Goal: Information Seeking & Learning: Learn about a topic

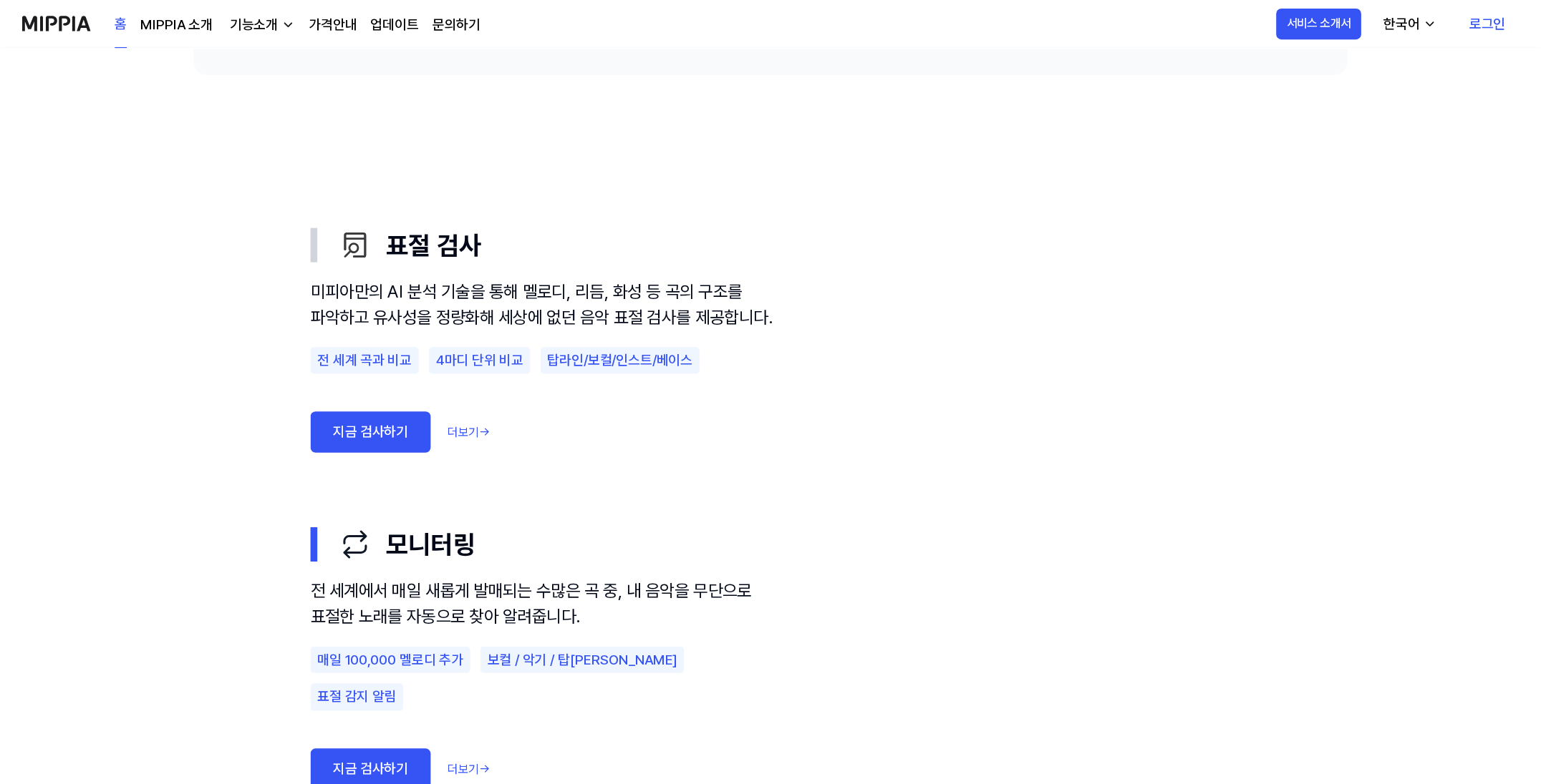
scroll to position [715, 0]
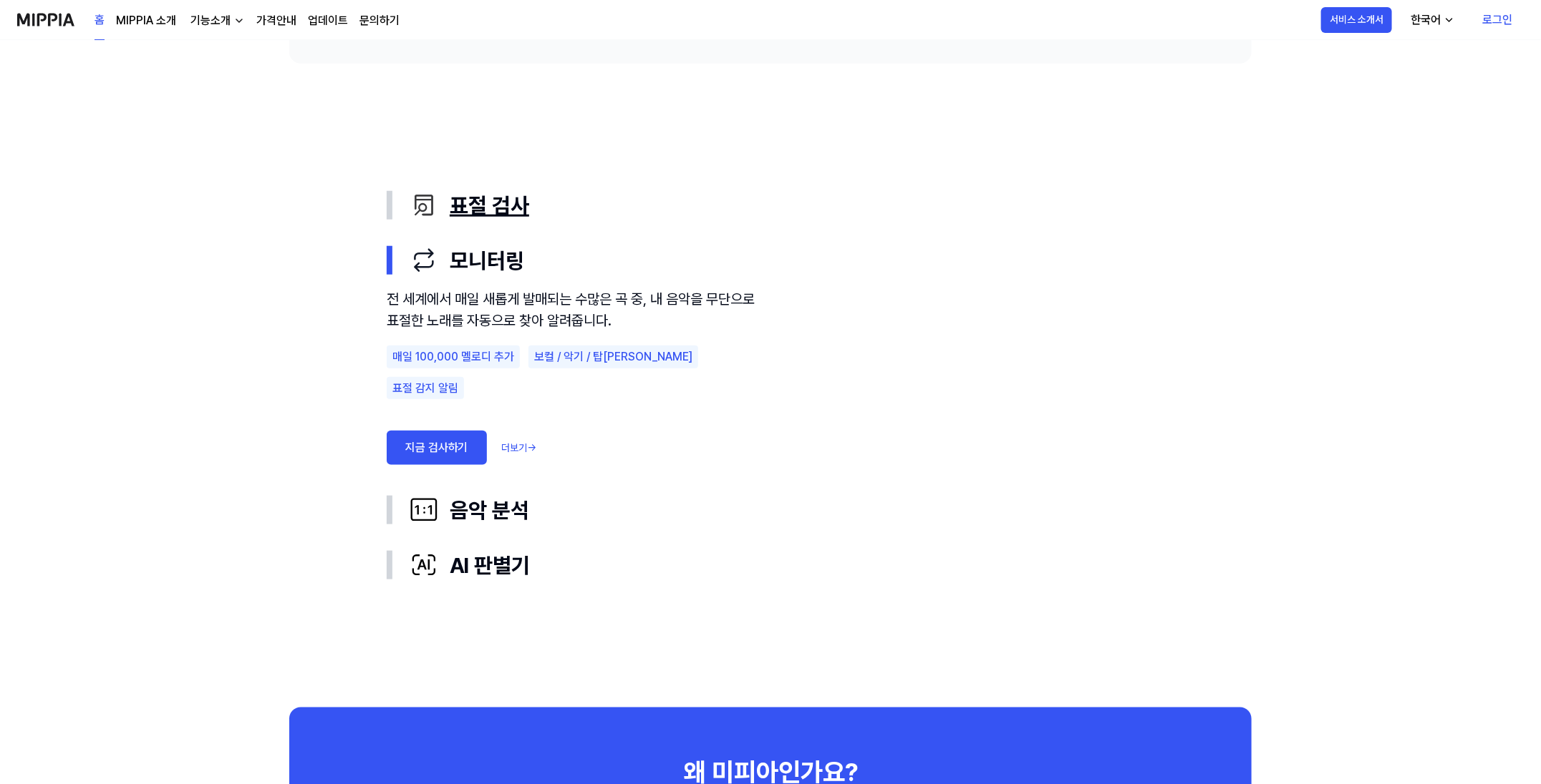
click at [597, 224] on button "표절 검사" at bounding box center [770, 206] width 768 height 55
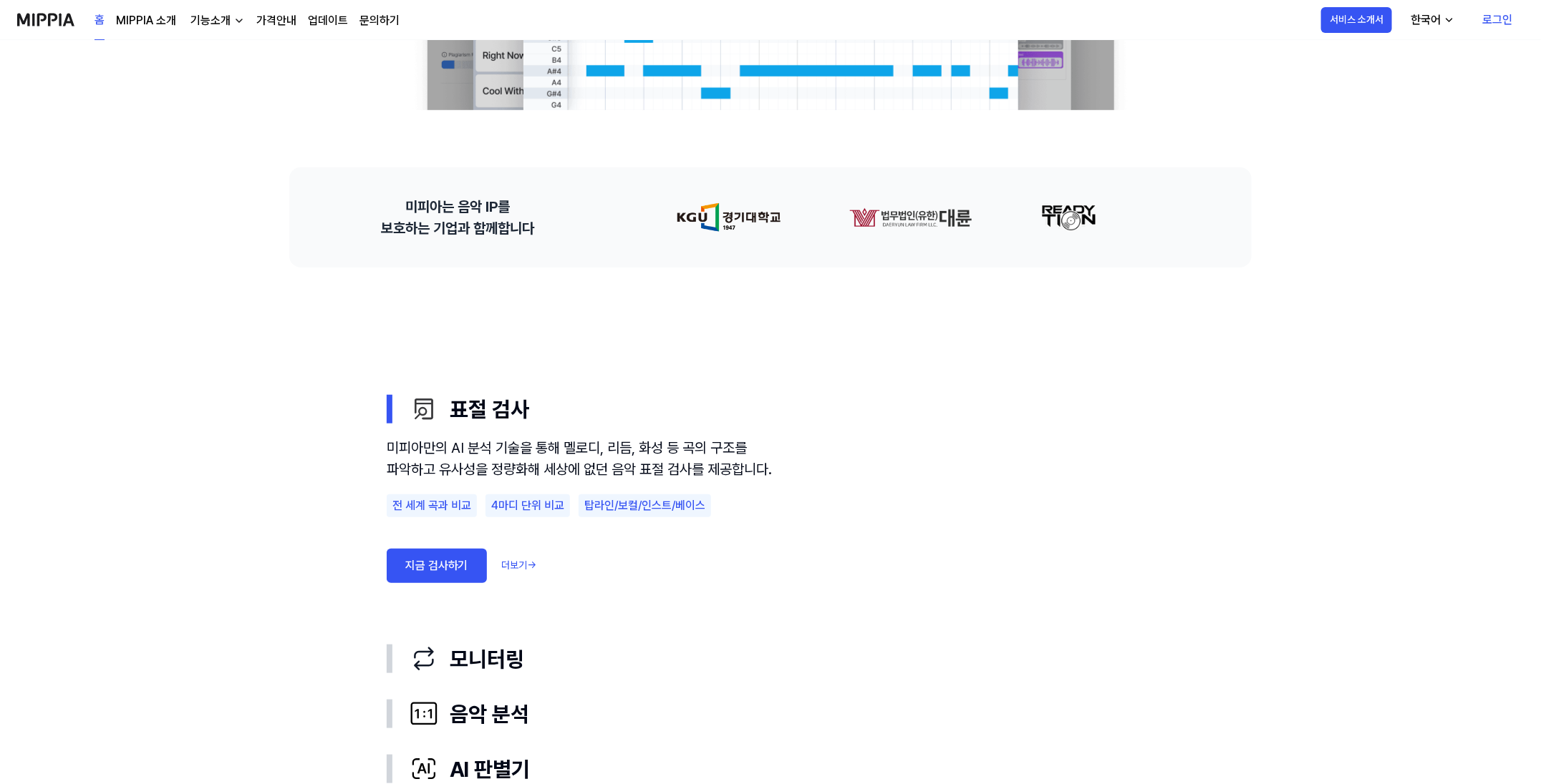
scroll to position [537, 0]
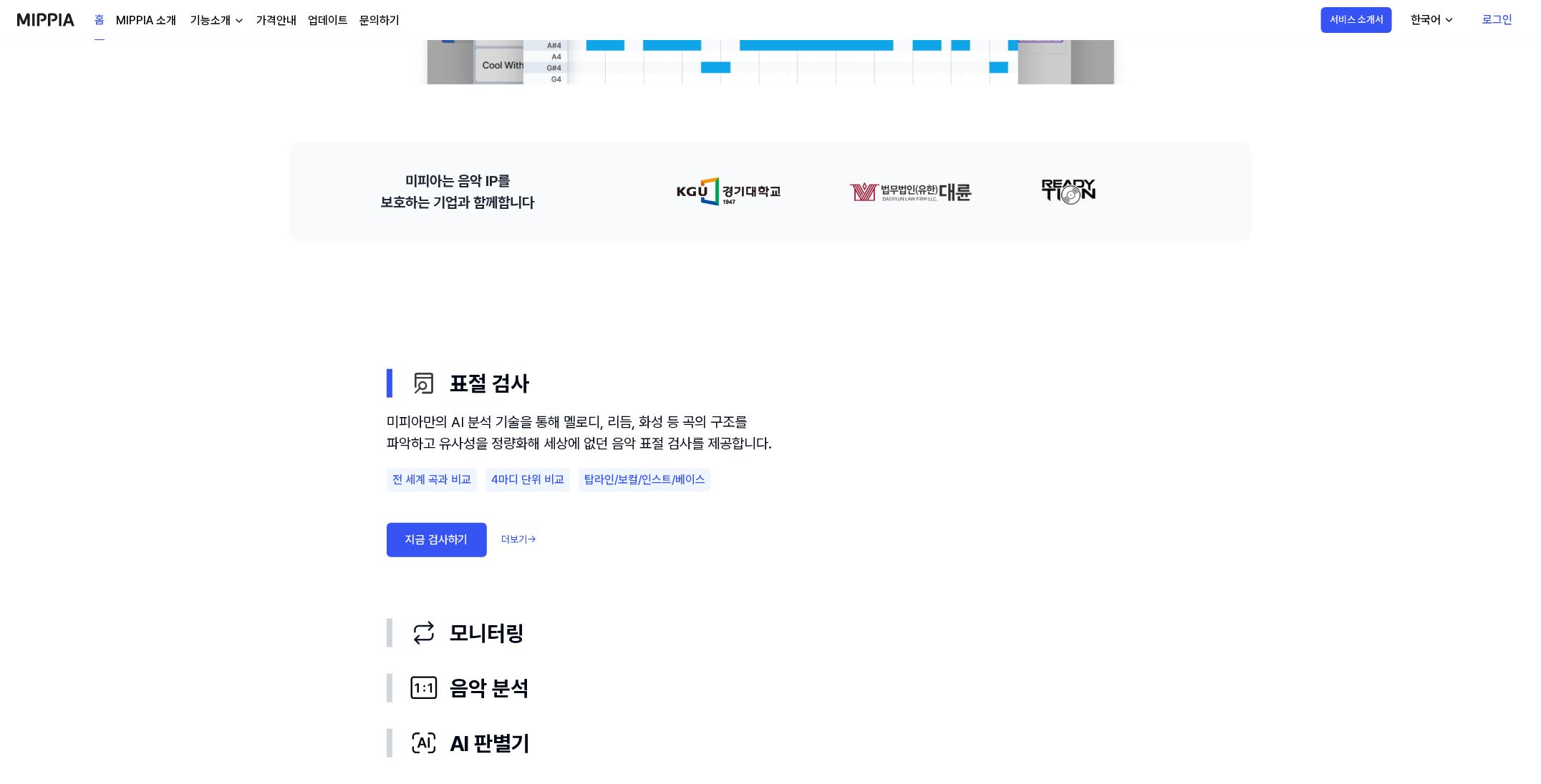
click at [525, 522] on div "지금 검사하기 더보기 →" at bounding box center [580, 540] width 387 height 34
click at [525, 522] on link "더보기 →" at bounding box center [519, 540] width 35 height 15
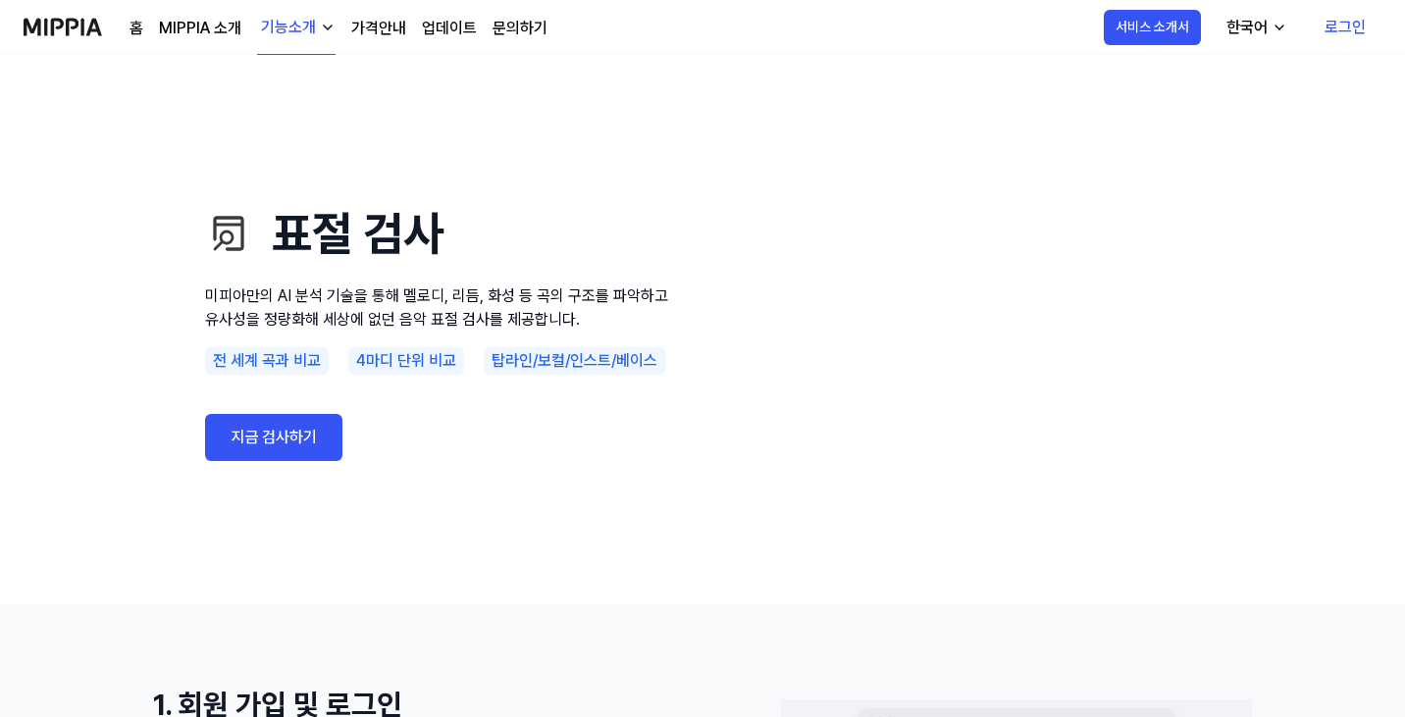
click at [169, 18] on link "MIPPIA 소개" at bounding box center [200, 29] width 82 height 24
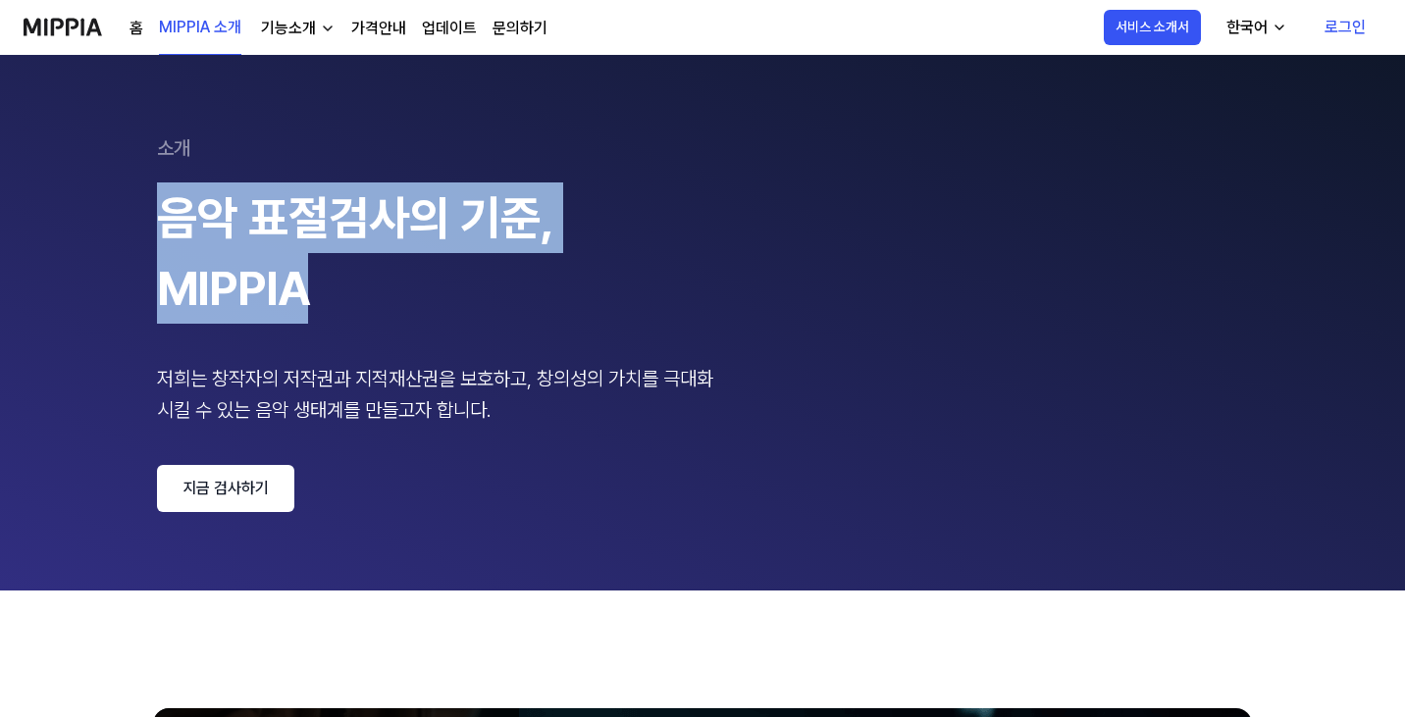
drag, startPoint x: 159, startPoint y: 224, endPoint x: 314, endPoint y: 320, distance: 182.4
click at [314, 320] on div "음악 표절검사의 기준, MIPPIA" at bounding box center [441, 253] width 569 height 141
click at [323, 326] on div "음악 표절검사의 기준, MIPPIA 저희는 창작자의 저작권과 지적재산권을 보호하고, 창의성의 가치를 극대화 시킬 수 있는 음악 생태계를 만들고…" at bounding box center [441, 304] width 569 height 243
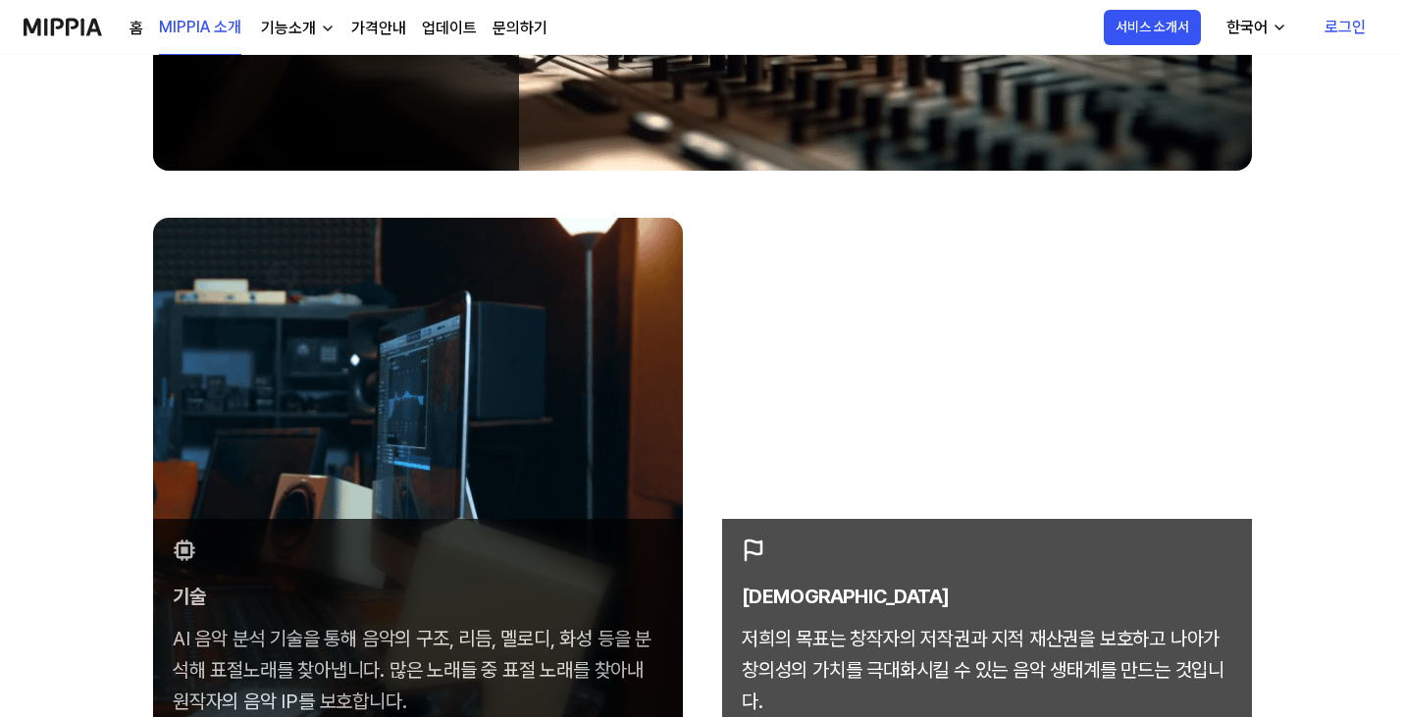
scroll to position [1079, 0]
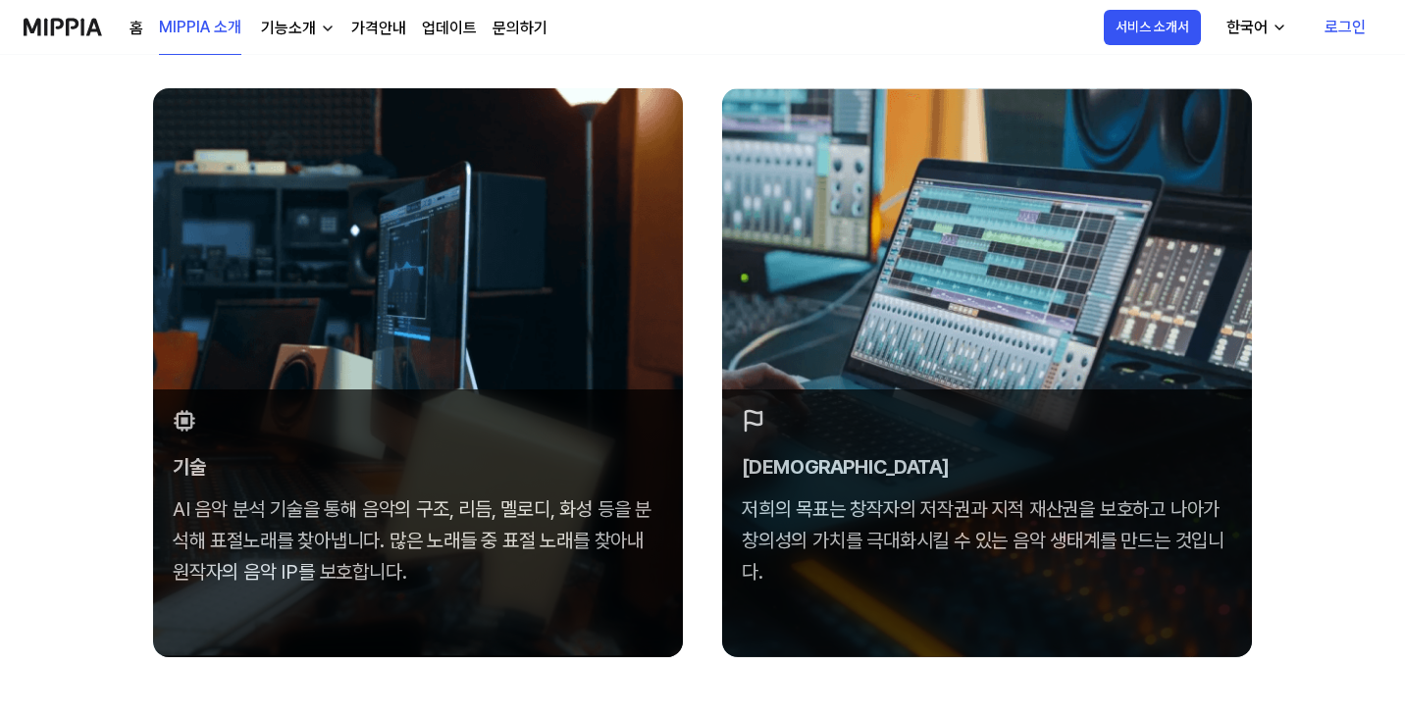
click at [131, 34] on link "홈" at bounding box center [137, 29] width 14 height 24
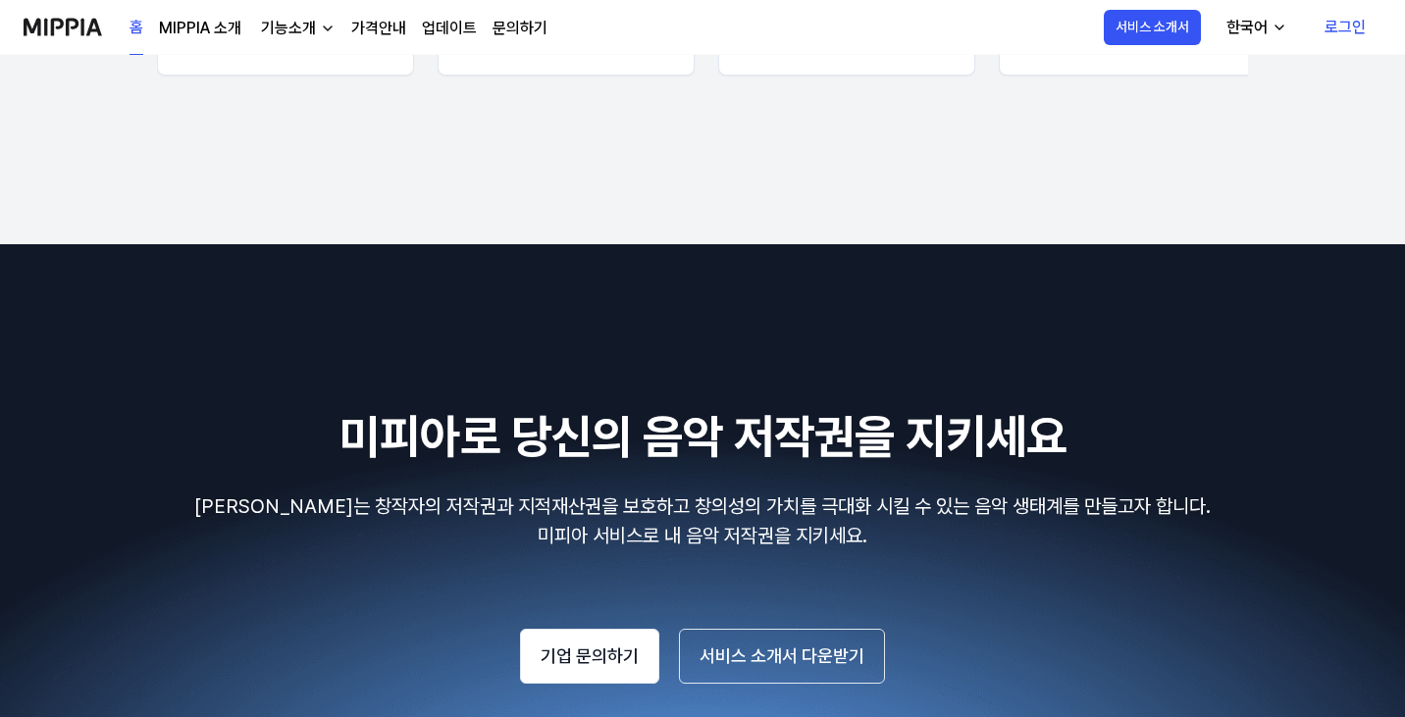
scroll to position [3516, 0]
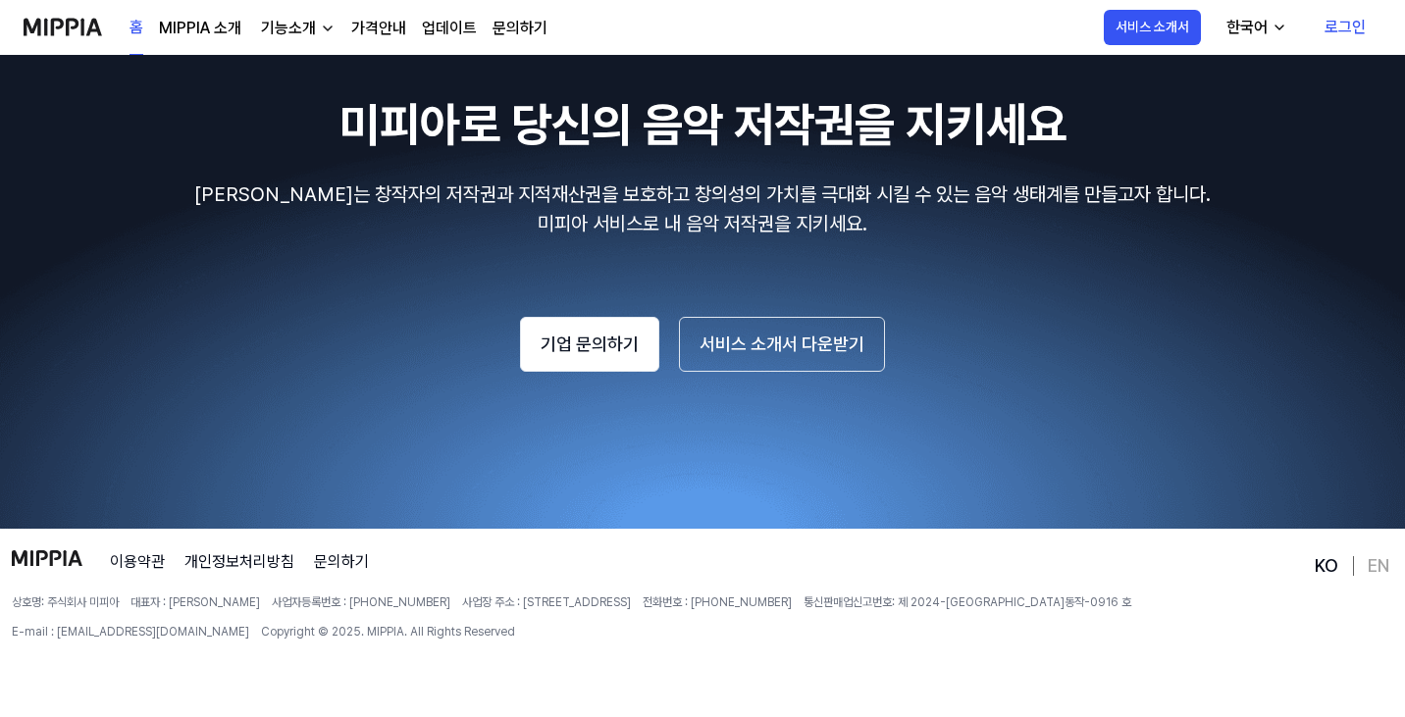
click at [80, 560] on img at bounding box center [47, 558] width 71 height 16
click at [527, 33] on link "문의하기" at bounding box center [520, 29] width 55 height 24
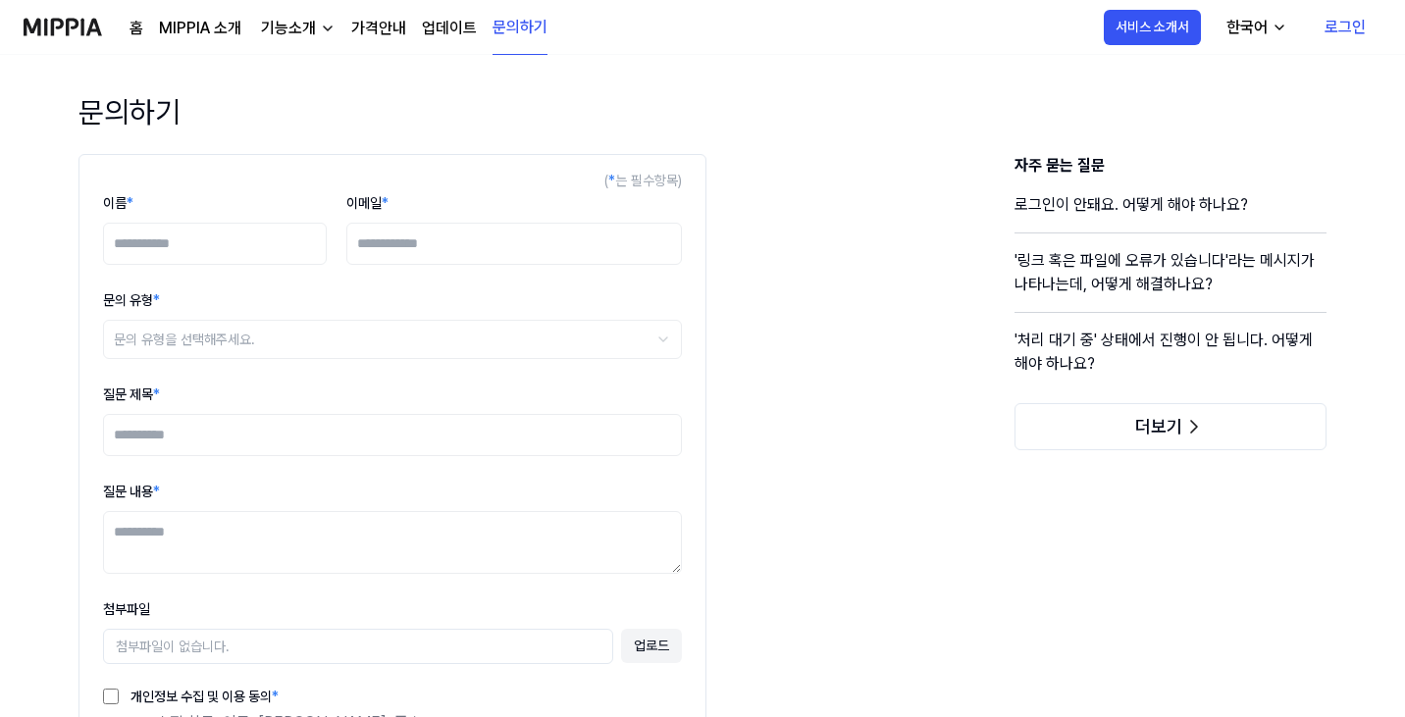
click at [211, 15] on div "홈 MIPPIA 소개 기능소개 가격안내 업데이트 문의하기" at bounding box center [339, 27] width 418 height 54
click at [312, 28] on div "기능소개" at bounding box center [288, 29] width 63 height 24
click at [749, 218] on div "( * 는 필수항목) 이름 * 이메일 * 문의 유형 * 문의 유형을 선택해주세요. ******* ******** ***** ********* …" at bounding box center [702, 550] width 1311 height 792
click at [219, 9] on div "홈 MIPPIA 소개 기능소개 가격안내 업데이트 문의하기" at bounding box center [339, 27] width 418 height 54
click at [213, 33] on link "MIPPIA 소개" at bounding box center [200, 29] width 82 height 24
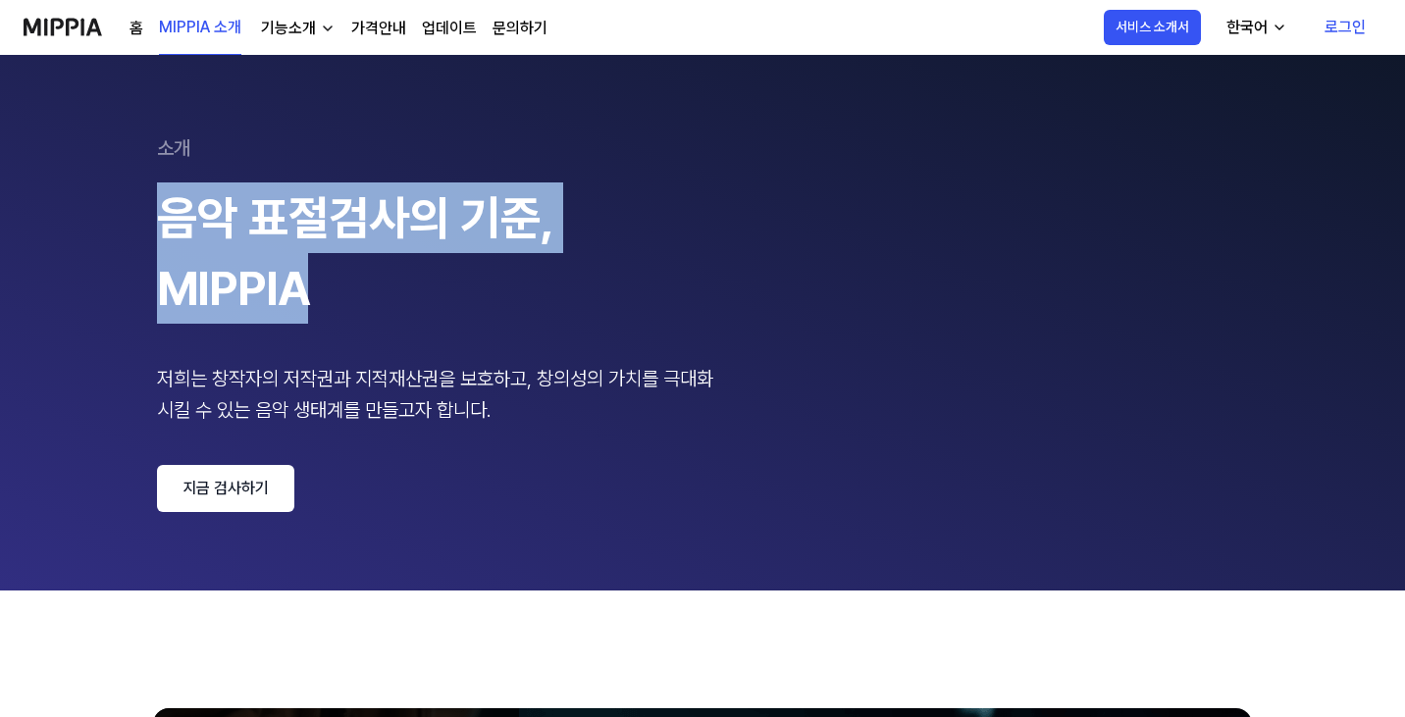
drag, startPoint x: 166, startPoint y: 226, endPoint x: 391, endPoint y: 341, distance: 252.8
click at [391, 341] on div "음악 표절검사의 기준, MIPPIA 저희는 창작자의 저작권과 지적재산권을 보호하고, 창의성의 가치를 극대화 시킬 수 있는 음악 생태계를 만들고…" at bounding box center [441, 304] width 569 height 243
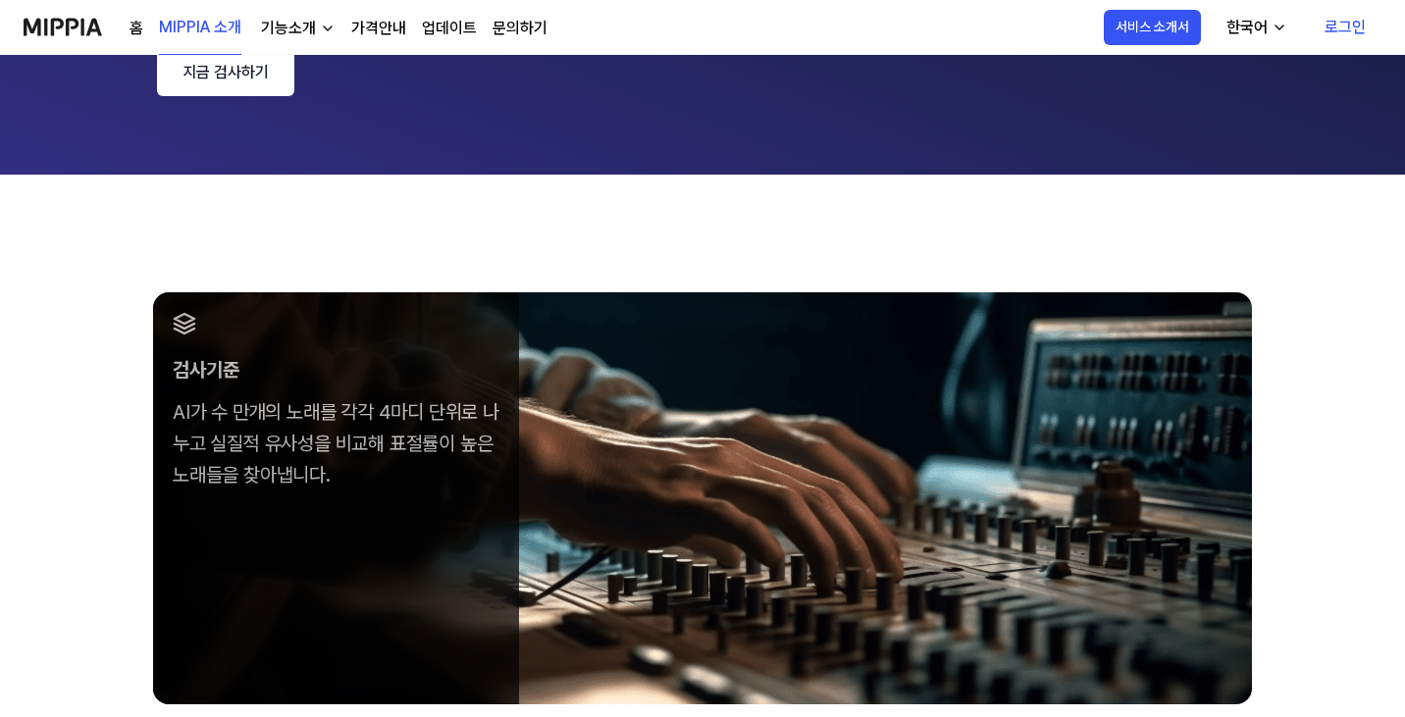
scroll to position [589, 0]
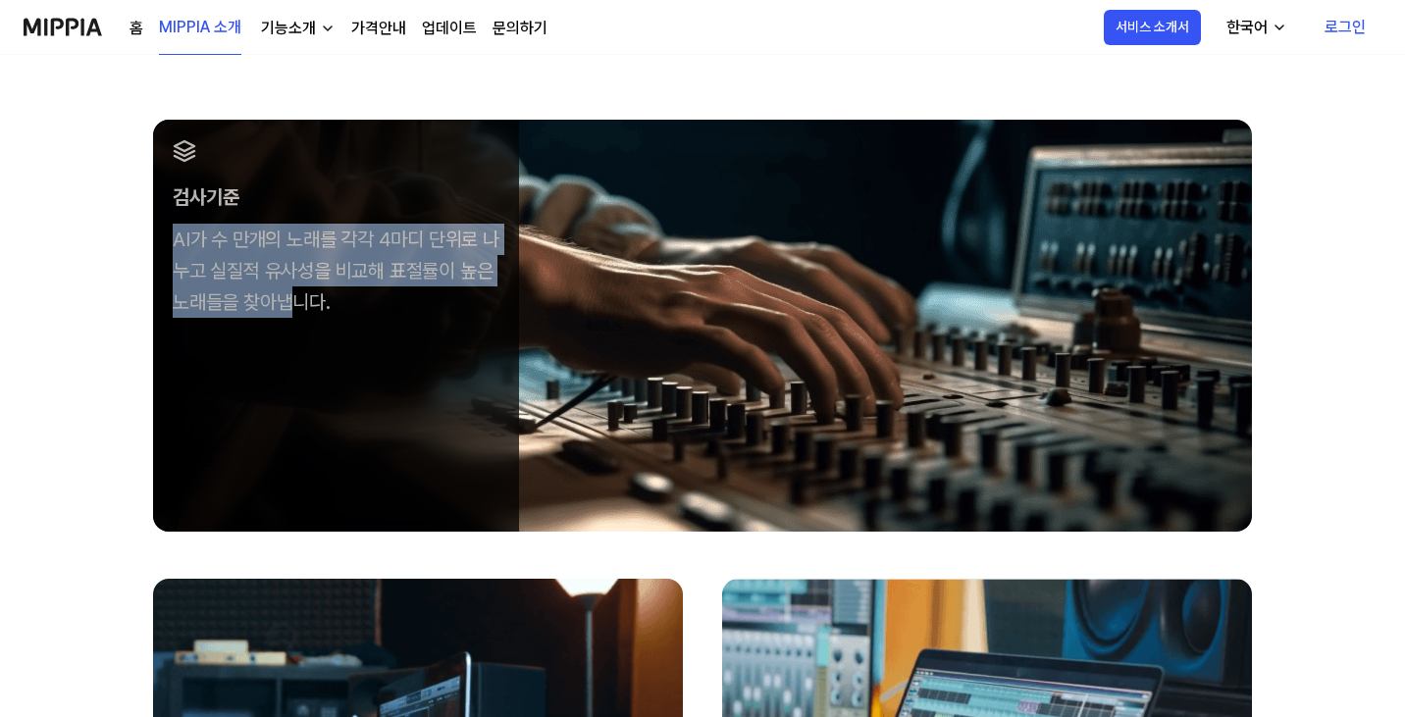
drag, startPoint x: 217, startPoint y: 264, endPoint x: 337, endPoint y: 315, distance: 130.1
click at [320, 306] on div "AI가 수 만개의 노래를 각각 4마디 단위로 나누고 실질적 유사성을 비교해 표절률이 높은 노래들을 찾아냅니다." at bounding box center [336, 271] width 327 height 94
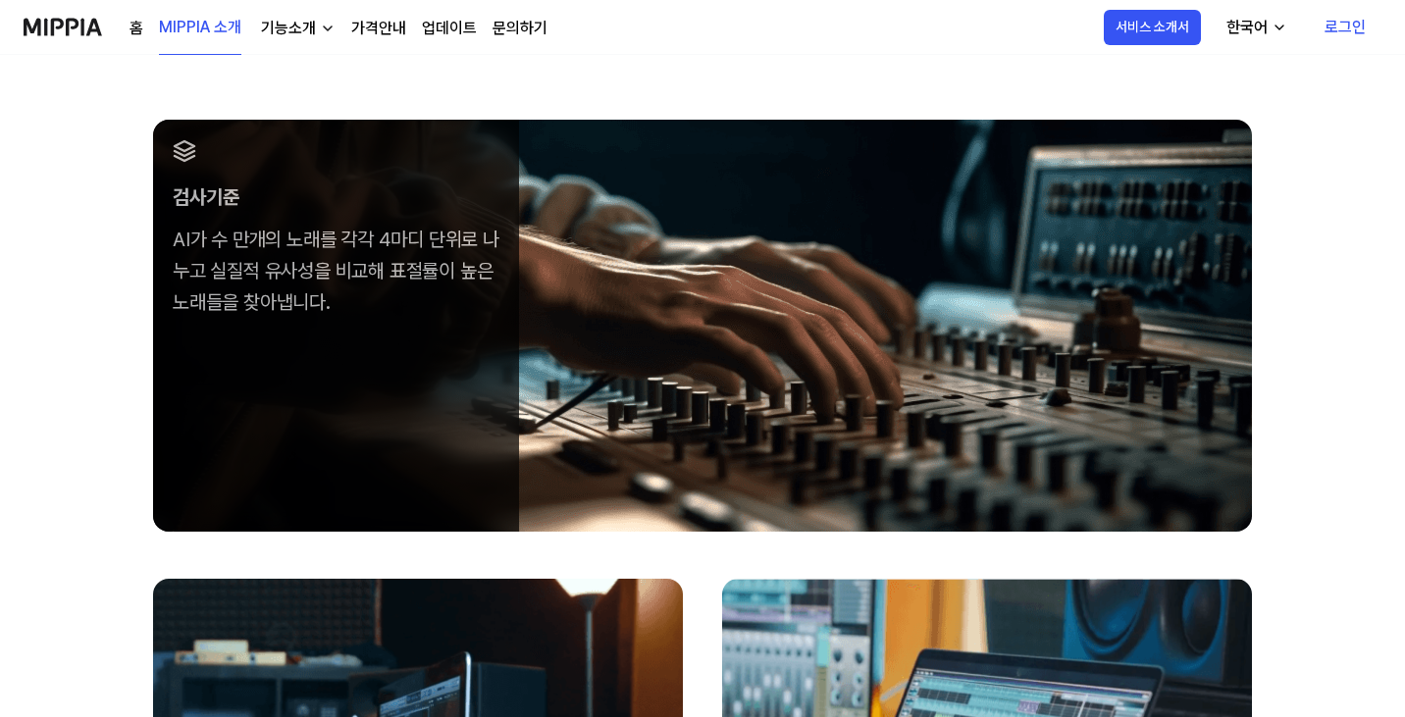
click at [337, 315] on div "AI가 수 만개의 노래를 각각 4마디 단위로 나누고 실질적 유사성을 비교해 표절률이 높은 노래들을 찾아냅니다." at bounding box center [336, 271] width 327 height 94
click at [364, 321] on div "검사기준 AI가 수 만개의 노래를 각각 4마디 단위로 나누고 실질적 유사성을 비교해 표절률이 높은 노래들을 찾아냅니다." at bounding box center [336, 229] width 366 height 218
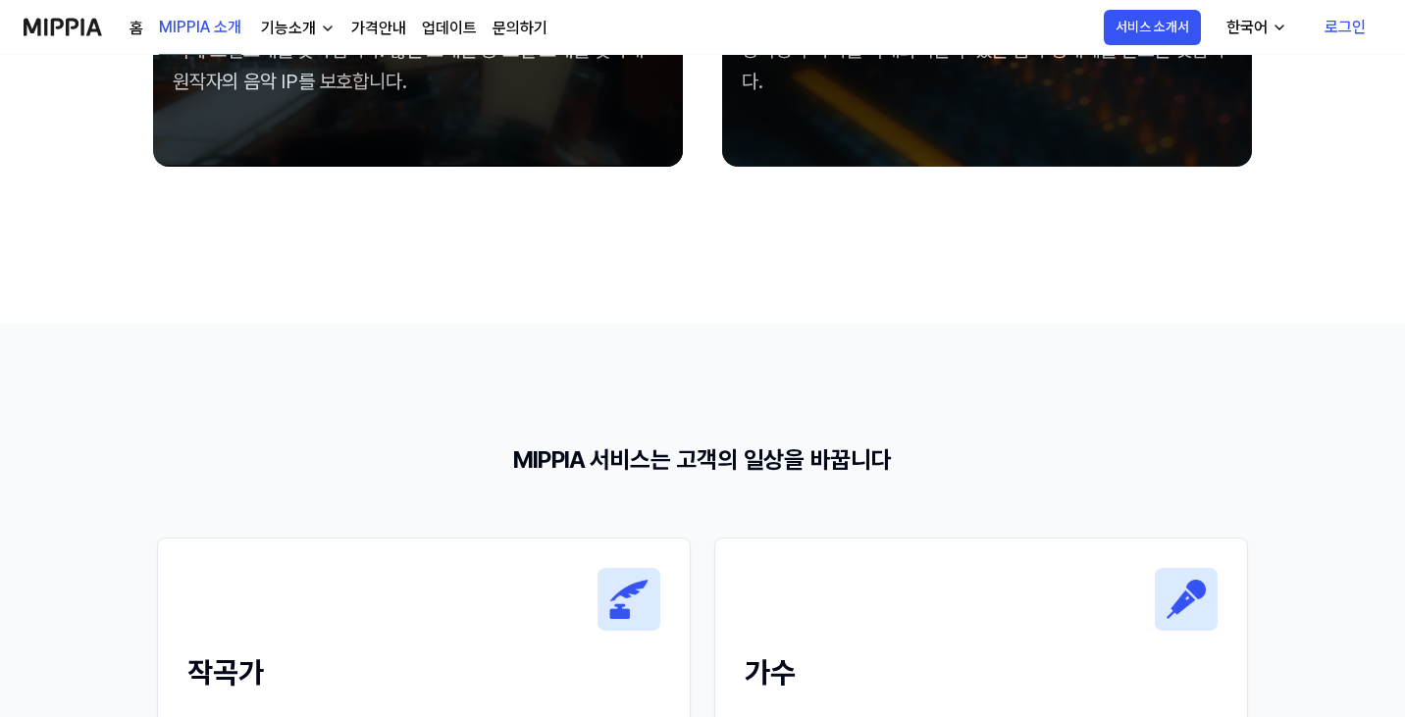
scroll to position [1177, 0]
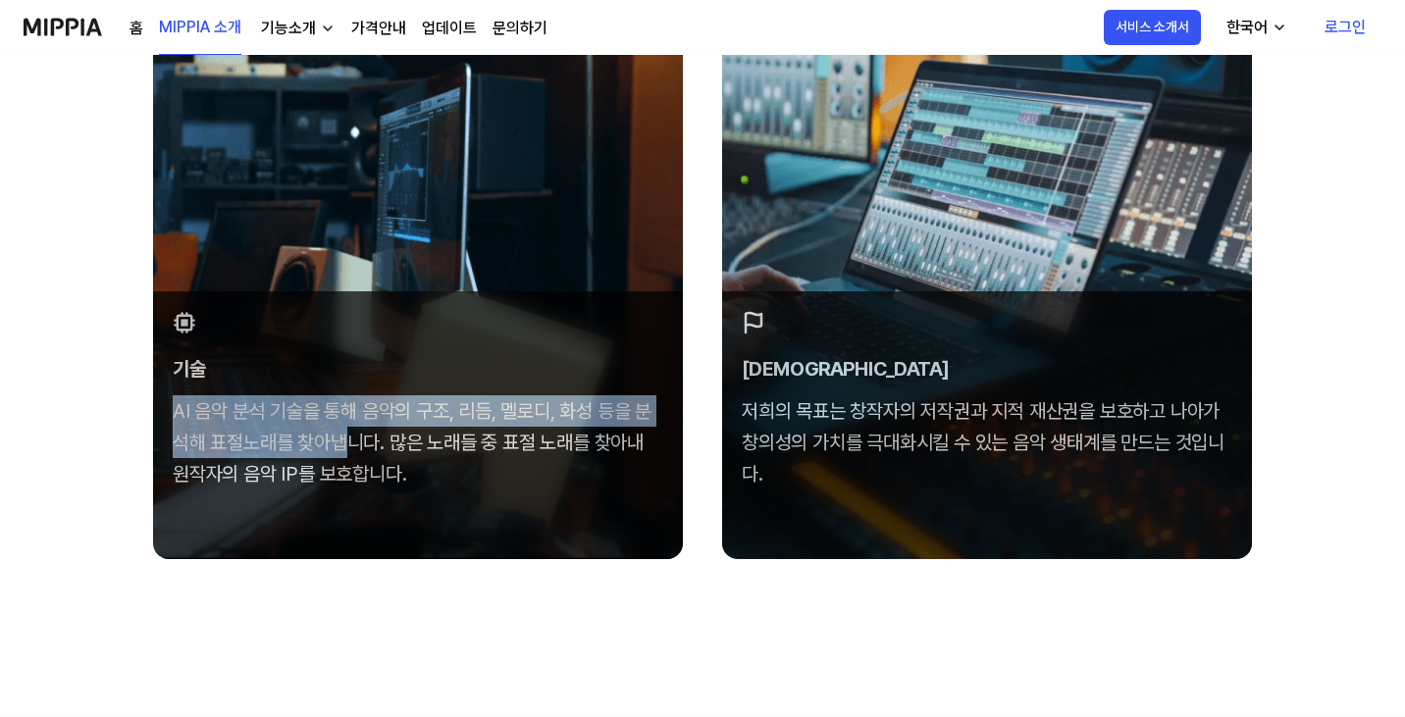
drag, startPoint x: 163, startPoint y: 414, endPoint x: 341, endPoint y: 446, distance: 181.5
click at [341, 446] on div "기술 AI 음악 분석 기술을 통해 음악의 구조, 리듬, 멜로디, 화성 등을 분석해 표절노래를 찾아냅니다. 많은 노래들 중 표절 노래를 찾아내 …" at bounding box center [418, 400] width 530 height 218
copy div "AI 음악 분석 기술을 통해 음악의 구조, 리듬, 멜로디, 화성 등을 분석해 표절노래를 찾아냅"
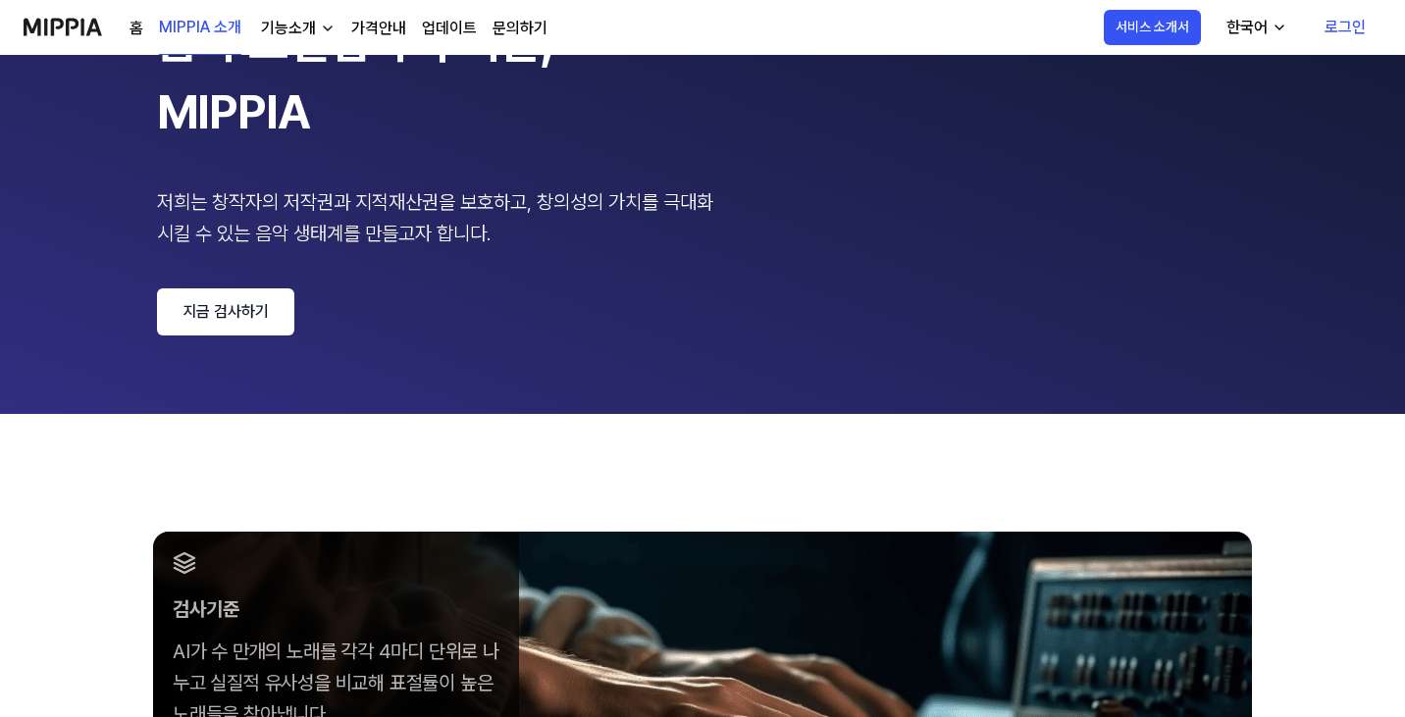
scroll to position [0, 0]
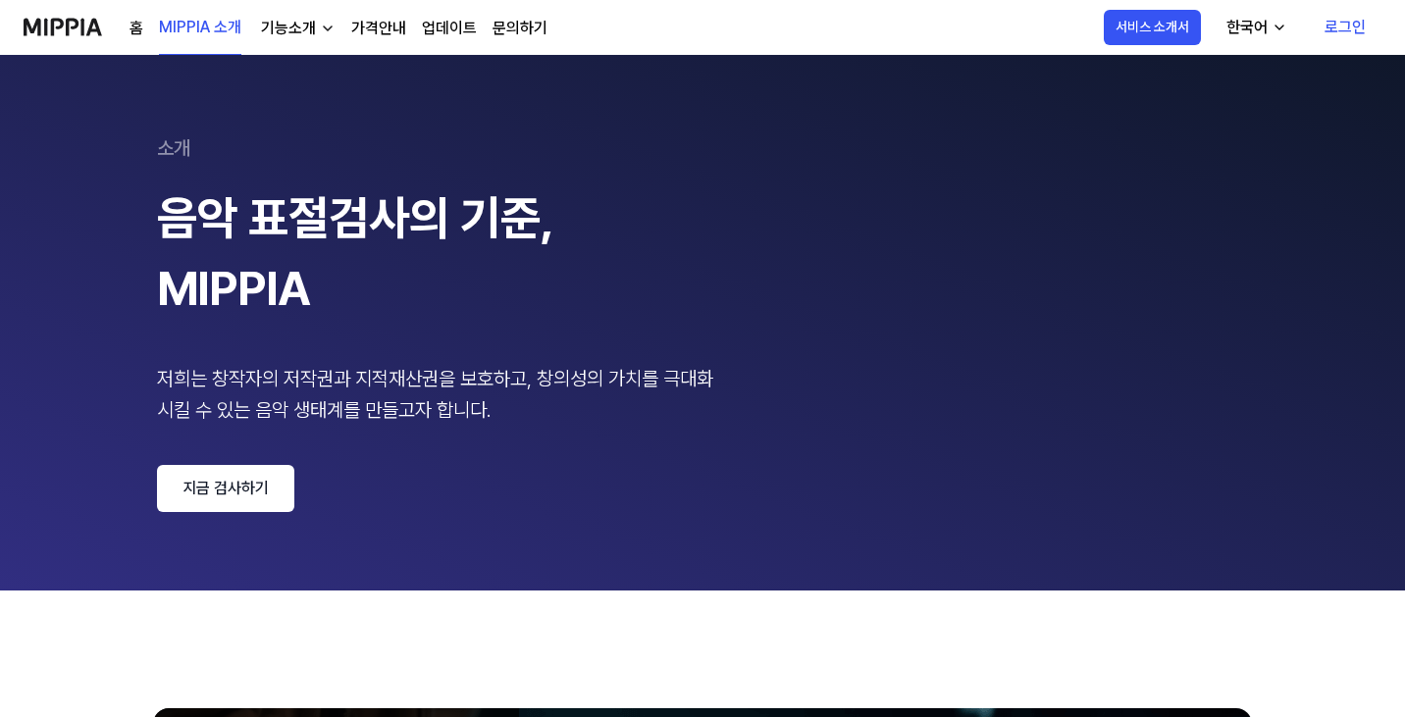
click at [286, 259] on div "음악 표절검사의 기준, MIPPIA" at bounding box center [441, 253] width 569 height 141
click at [296, 33] on div "기능소개" at bounding box center [288, 29] width 63 height 24
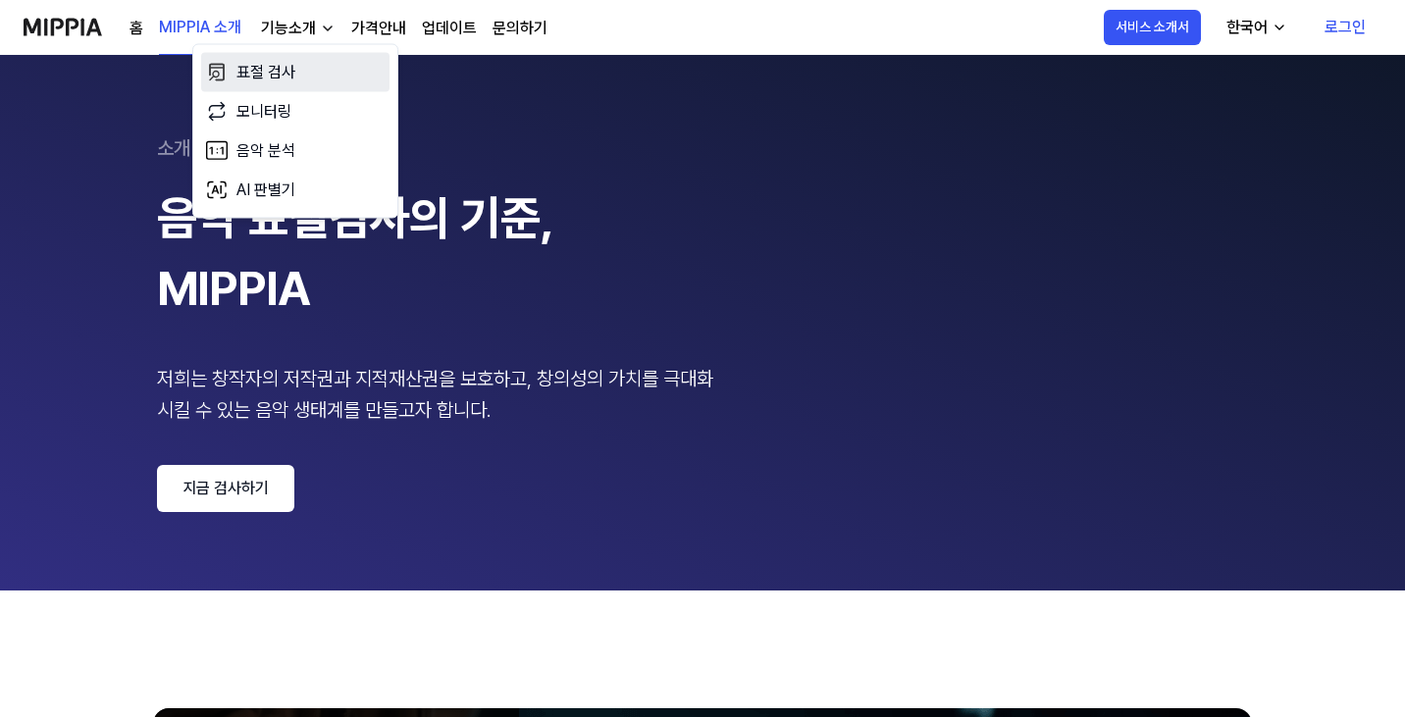
click at [275, 71] on link "표절 검사" at bounding box center [295, 72] width 188 height 39
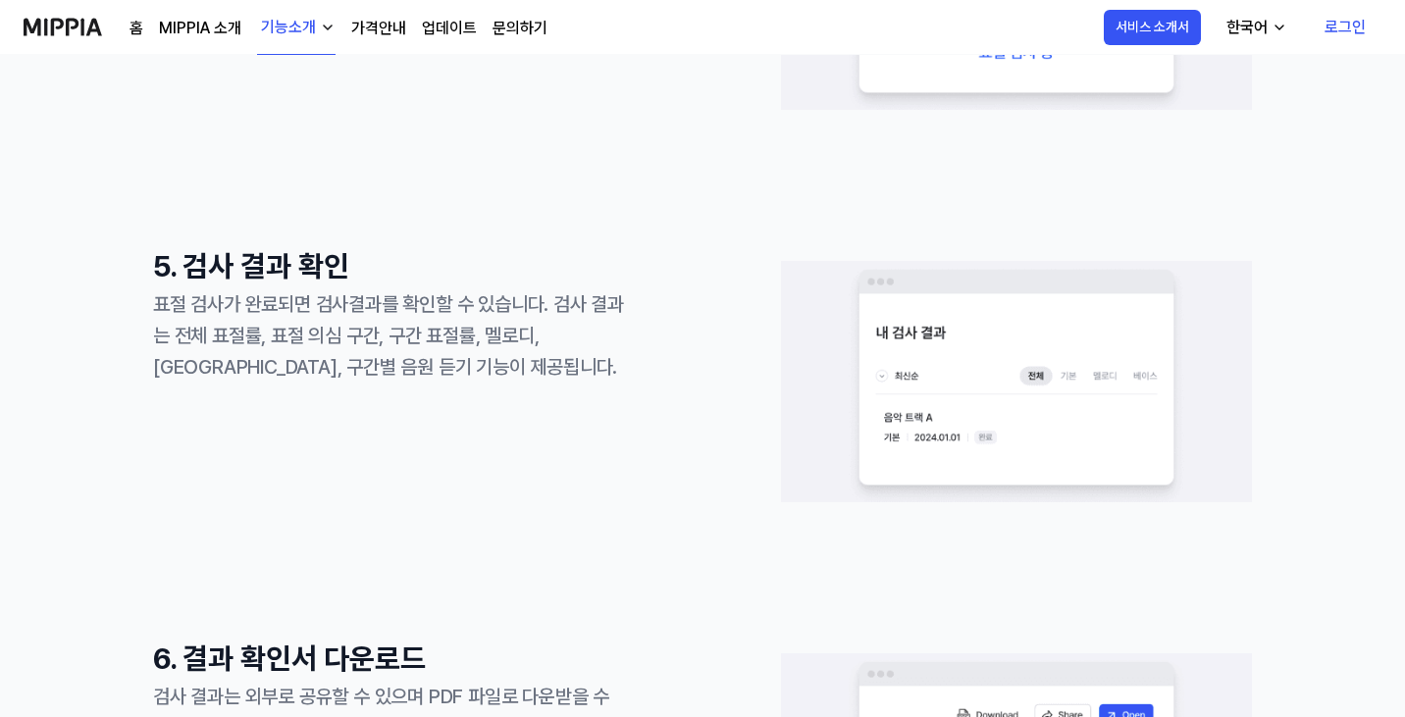
scroll to position [2061, 0]
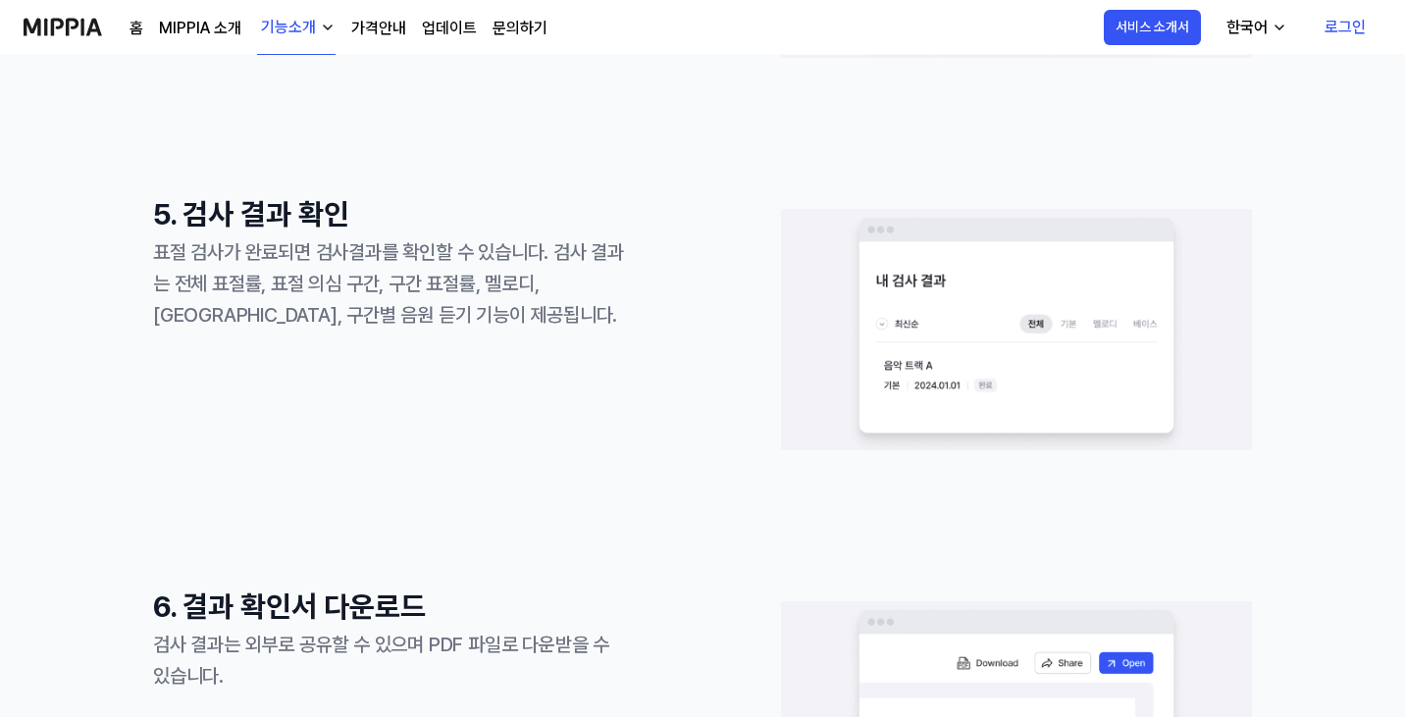
click at [502, 343] on div "5. 검사 결과 확인 표절 검사가 완료되면 검사결과를 확인할 수 있습니다. 검사 결과는 전체 표절률, 표절 의심 구간, 구간 표절률, 멜로디,…" at bounding box center [388, 329] width 471 height 275
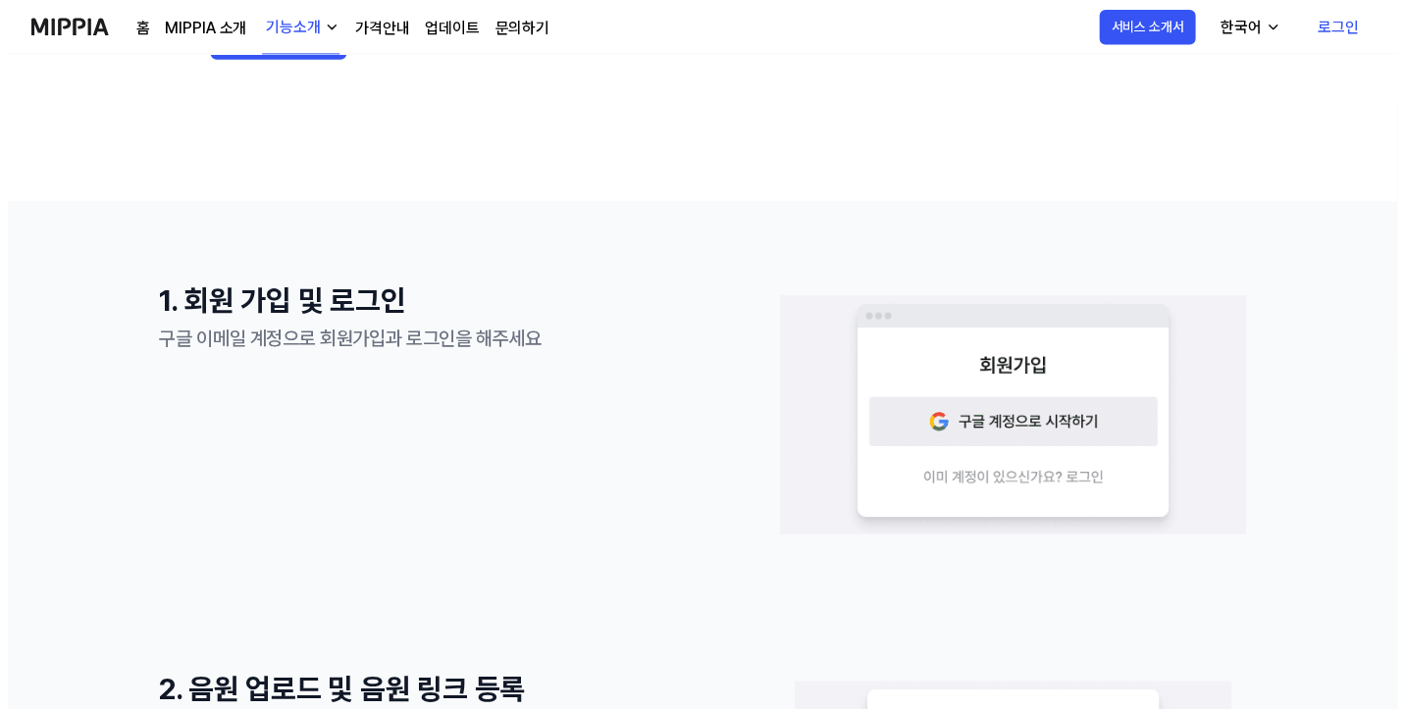
scroll to position [0, 0]
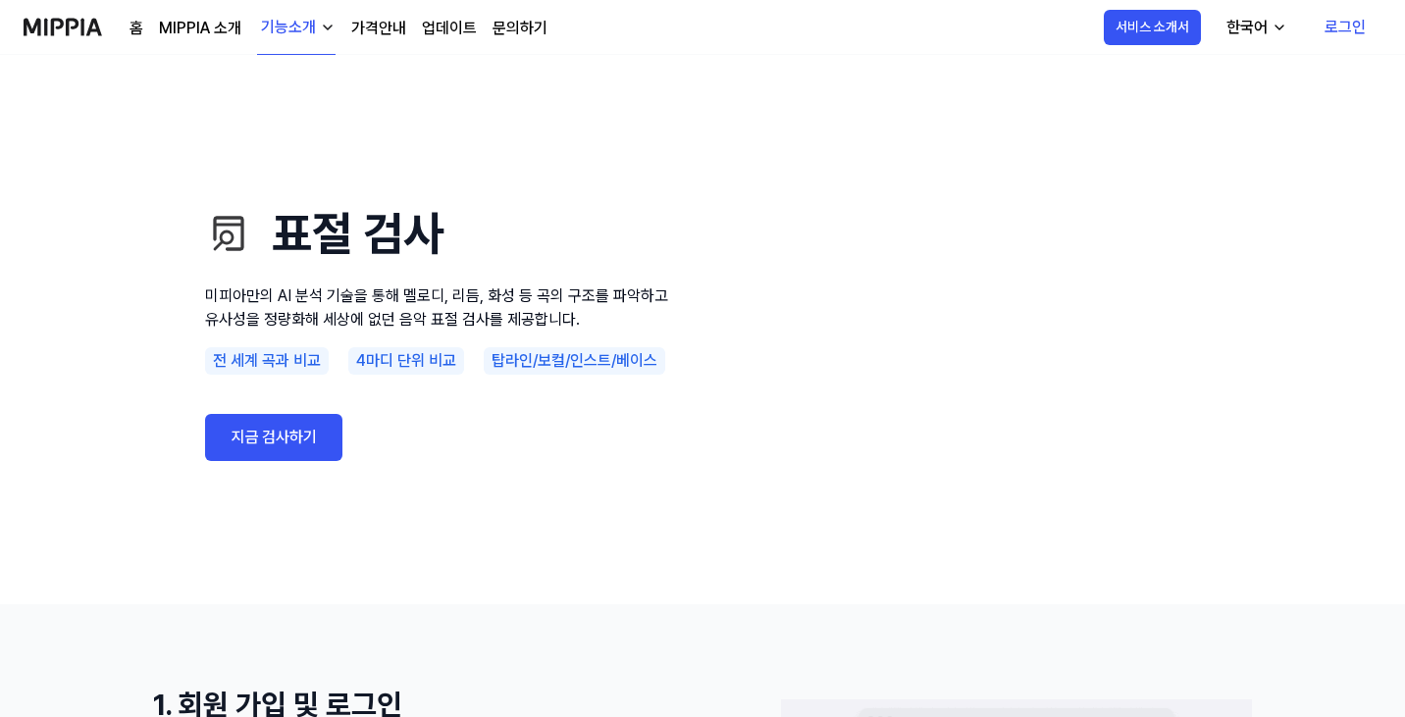
drag, startPoint x: 960, startPoint y: 292, endPoint x: 1054, endPoint y: -42, distance: 347.6
click at [383, 39] on div "홈 MIPPIA 소개 기능소개 가격안내 업데이트 문의하기" at bounding box center [339, 27] width 418 height 54
click at [379, 32] on link "가격안내" at bounding box center [378, 29] width 55 height 24
